Goal: Use online tool/utility: Utilize a website feature to perform a specific function

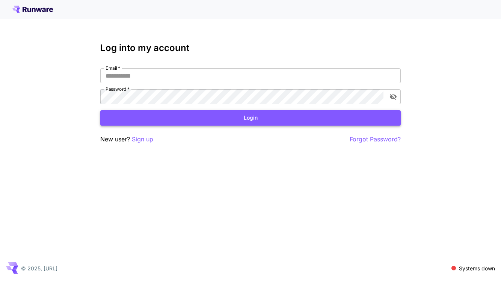
type input "**********"
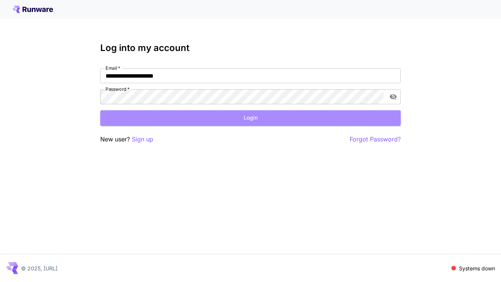
drag, startPoint x: 270, startPoint y: 117, endPoint x: 266, endPoint y: 116, distance: 4.0
click at [270, 117] on button "Login" at bounding box center [250, 117] width 300 height 15
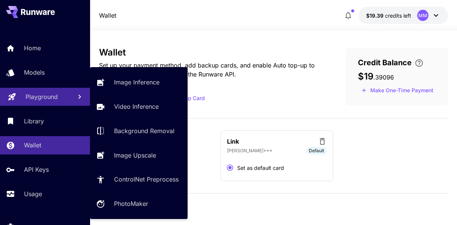
click at [39, 96] on p "Playground" at bounding box center [42, 96] width 32 height 9
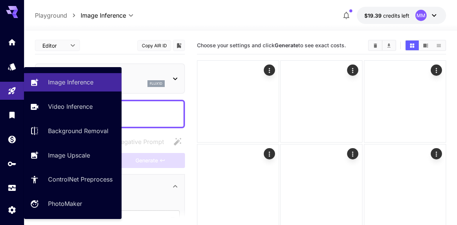
type input "**********"
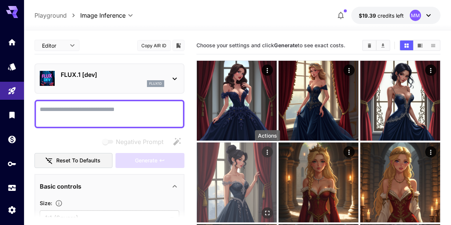
click at [267, 151] on icon "Actions" at bounding box center [268, 153] width 8 height 8
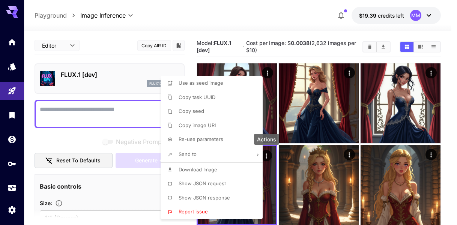
click at [242, 20] on div at bounding box center [228, 112] width 457 height 225
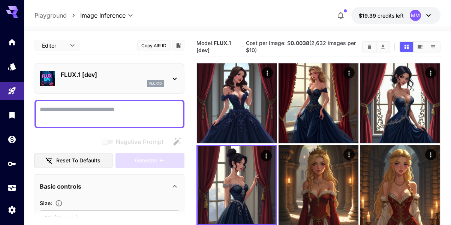
drag, startPoint x: 231, startPoint y: 95, endPoint x: 289, endPoint y: 17, distance: 98.2
click at [289, 17] on div "**********" at bounding box center [238, 15] width 406 height 17
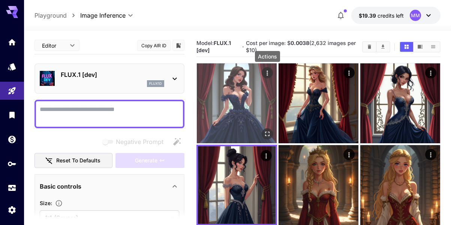
click at [267, 74] on icon "Actions" at bounding box center [268, 73] width 8 height 8
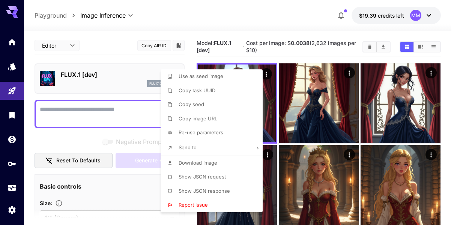
click at [278, 17] on div at bounding box center [228, 112] width 457 height 225
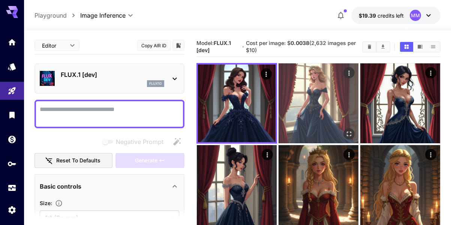
click at [325, 89] on img at bounding box center [319, 103] width 80 height 80
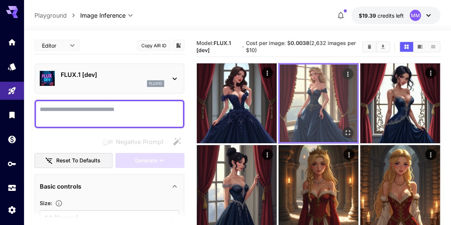
click at [317, 83] on img at bounding box center [319, 104] width 78 height 78
drag, startPoint x: 319, startPoint y: 84, endPoint x: 300, endPoint y: 91, distance: 19.9
click at [300, 91] on img at bounding box center [319, 104] width 78 height 78
click at [303, 91] on img at bounding box center [319, 104] width 78 height 78
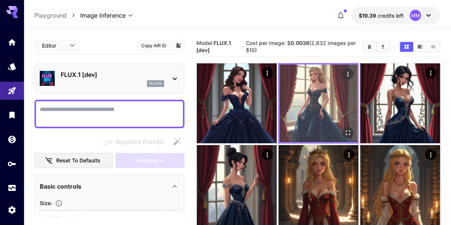
click at [304, 91] on img at bounding box center [319, 104] width 78 height 78
click at [351, 73] on icon "Actions" at bounding box center [348, 75] width 8 height 8
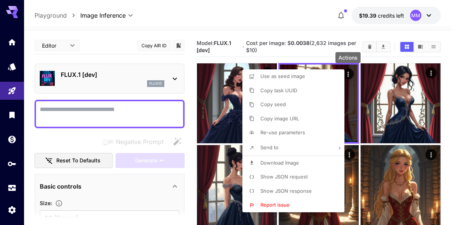
click at [325, 147] on li "Send to" at bounding box center [295, 148] width 107 height 16
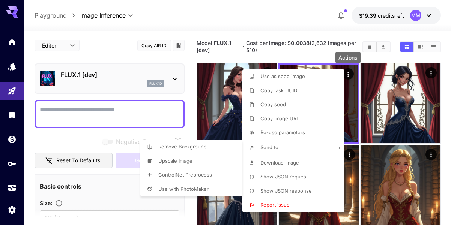
click at [295, 21] on div at bounding box center [228, 112] width 457 height 225
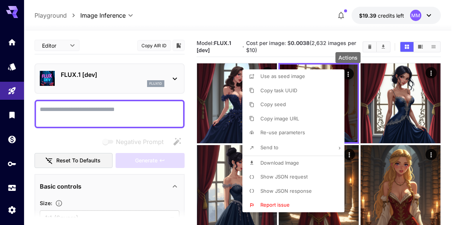
click at [274, 22] on div at bounding box center [228, 112] width 457 height 225
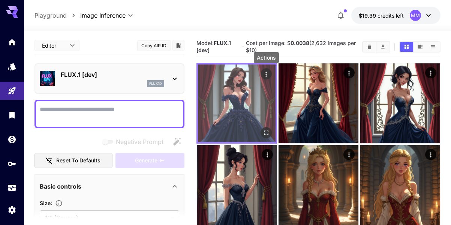
click at [268, 74] on icon "Actions" at bounding box center [267, 75] width 8 height 8
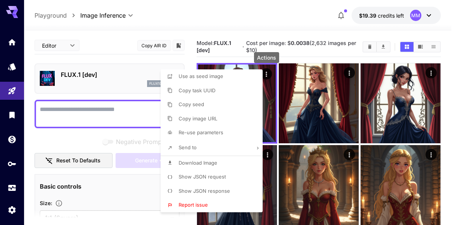
click at [237, 20] on div at bounding box center [228, 112] width 457 height 225
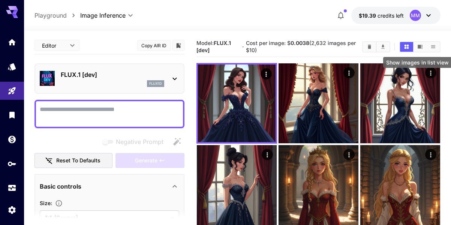
click at [434, 45] on icon "Show images in list view" at bounding box center [433, 46] width 4 height 3
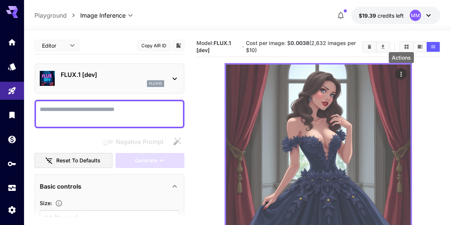
click at [402, 74] on icon "Actions" at bounding box center [402, 75] width 8 height 8
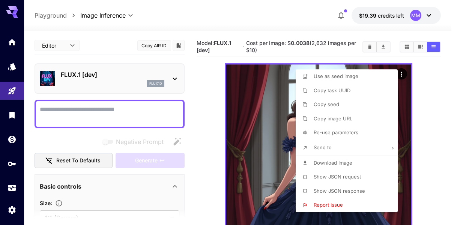
click at [431, 98] on div at bounding box center [228, 112] width 457 height 225
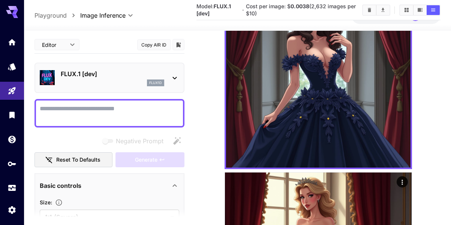
scroll to position [225, 0]
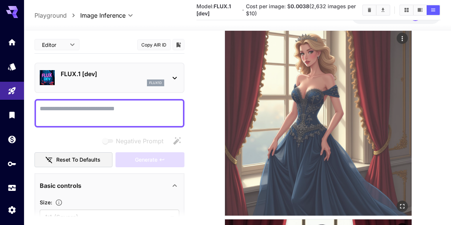
click at [385, 93] on img at bounding box center [318, 122] width 187 height 187
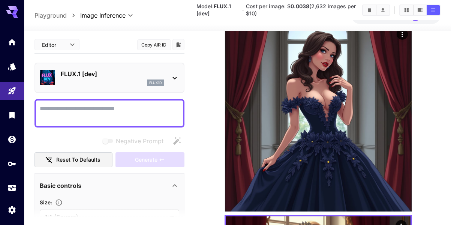
scroll to position [0, 0]
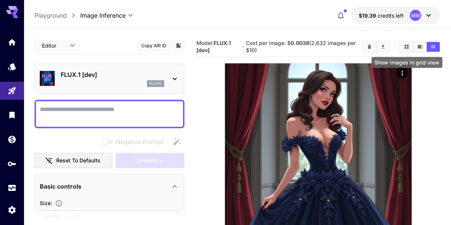
click at [406, 50] on icon "Show images in grid view" at bounding box center [407, 47] width 6 height 6
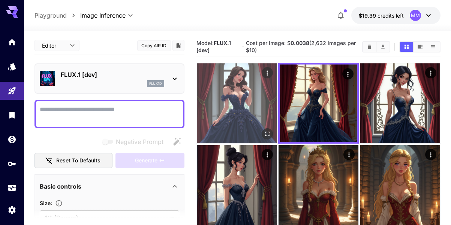
click at [242, 103] on img at bounding box center [237, 103] width 80 height 80
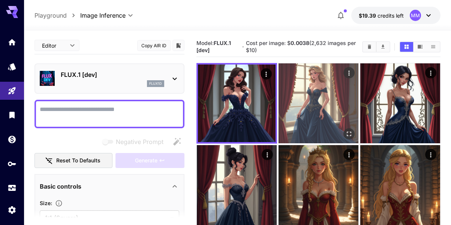
click at [339, 103] on img at bounding box center [319, 103] width 80 height 80
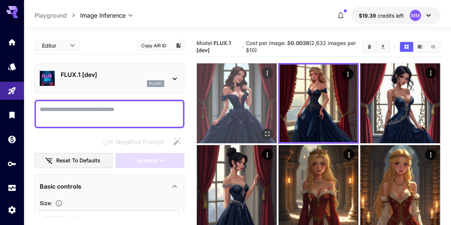
click at [233, 114] on img at bounding box center [237, 103] width 80 height 80
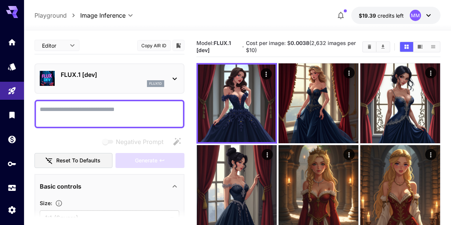
click at [285, 30] on div at bounding box center [237, 26] width 427 height 9
